Goal: Information Seeking & Learning: Learn about a topic

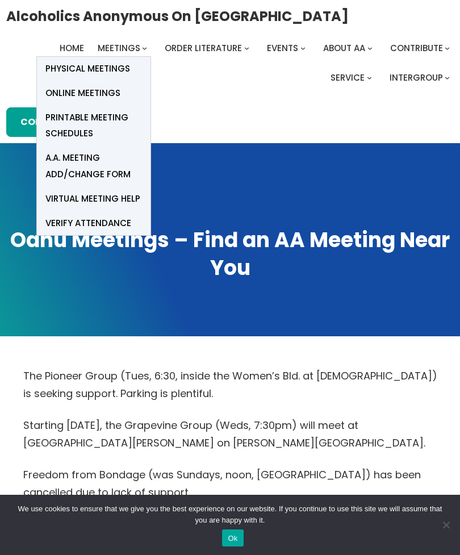
click at [51, 77] on link "Physical Meetings" at bounding box center [94, 69] width 114 height 24
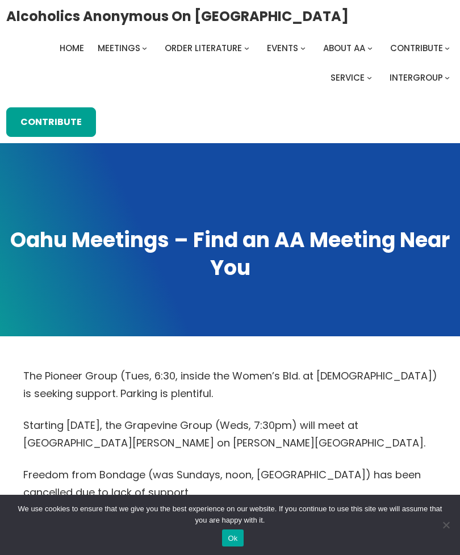
click at [446, 516] on div "We use cookies to ensure that we give you the best experience on our website. I…" at bounding box center [230, 524] width 460 height 60
click at [456, 523] on div "We use cookies to ensure that we give you the best experience on our website. I…" at bounding box center [230, 524] width 460 height 60
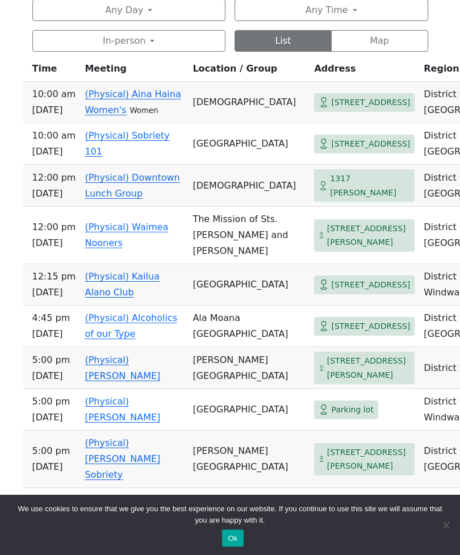
scroll to position [665, 0]
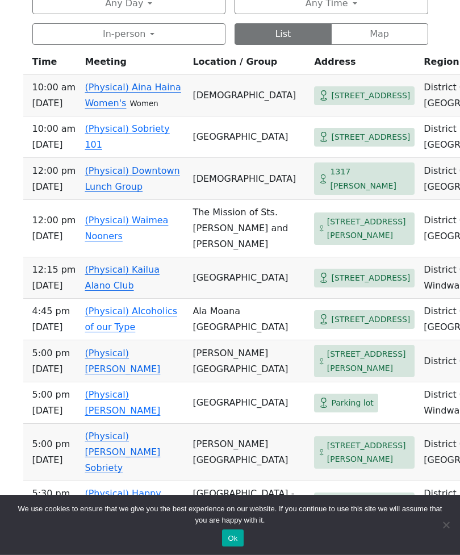
click at [331, 103] on span "[STREET_ADDRESS]" at bounding box center [370, 96] width 79 height 14
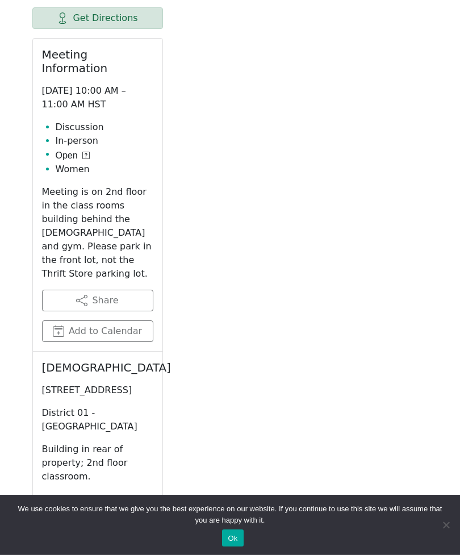
scroll to position [579, 0]
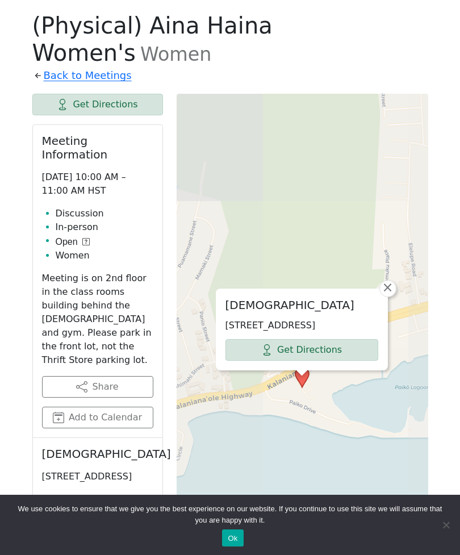
click at [318, 104] on div "Holy Trinity Catholic Church 5919 Kalanianaʻole Hwy, Honolulu, HI 96825, USA Ge…" at bounding box center [302, 378] width 251 height 568
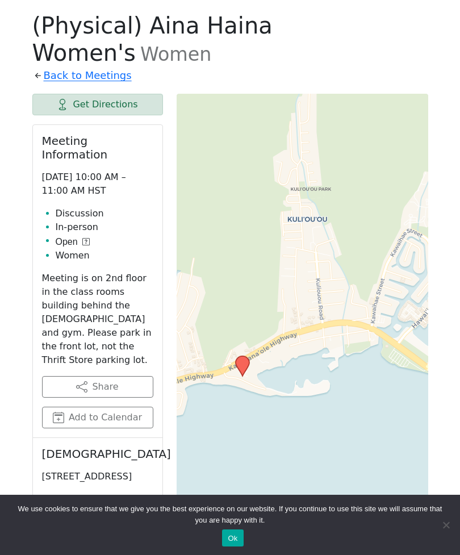
click at [45, 66] on link "Back to Meetings" at bounding box center [88, 75] width 88 height 18
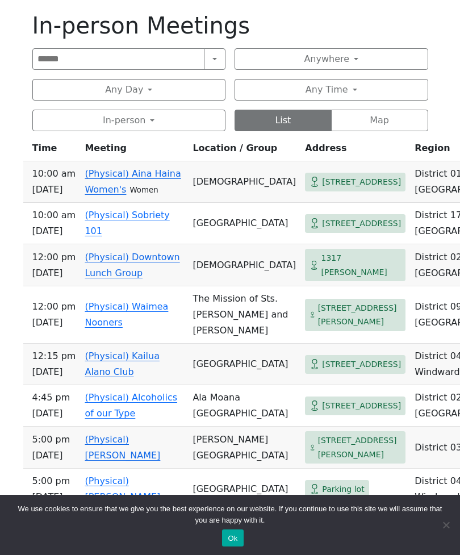
click at [322, 279] on span "1317 [PERSON_NAME]" at bounding box center [361, 265] width 80 height 28
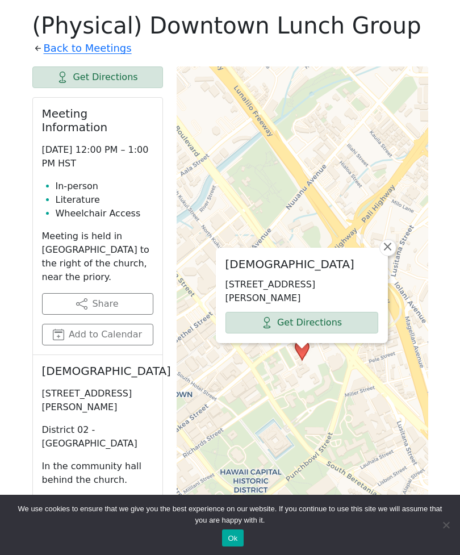
click at [388, 245] on span "×" at bounding box center [386, 247] width 11 height 14
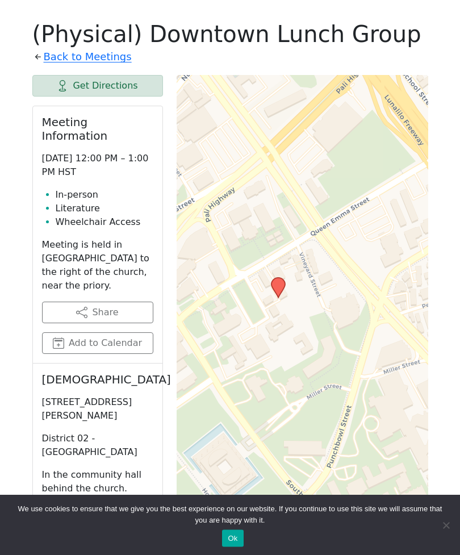
scroll to position [565, 0]
